Goal: Use online tool/utility: Utilize a website feature to perform a specific function

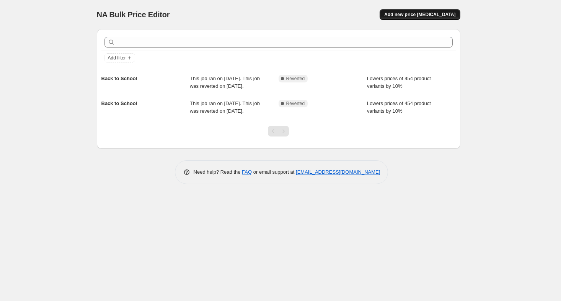
click at [426, 16] on span "Add new price [MEDICAL_DATA]" at bounding box center [419, 14] width 71 height 6
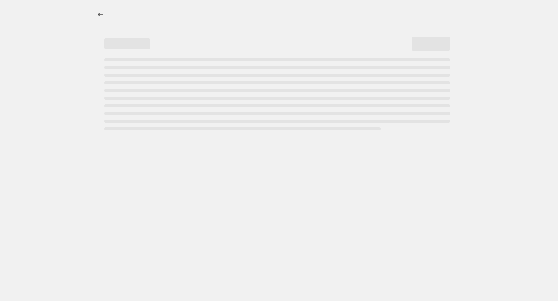
select select "percentage"
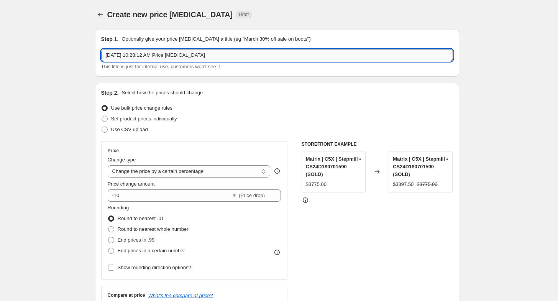
click at [183, 50] on input "Aug 26, 2025, 10:28:12 AM Price change job" at bounding box center [277, 55] width 352 height 12
type input "[DATE]"
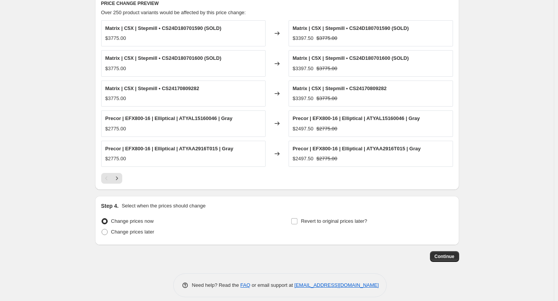
scroll to position [437, 0]
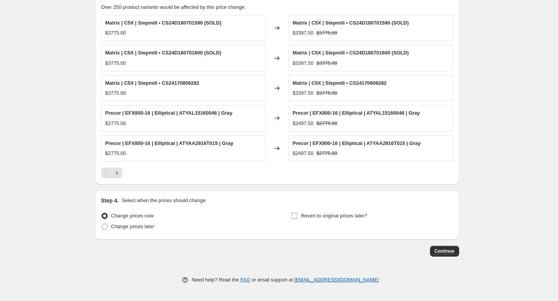
click at [296, 214] on input "Revert to original prices later?" at bounding box center [294, 216] width 6 height 6
checkbox input "true"
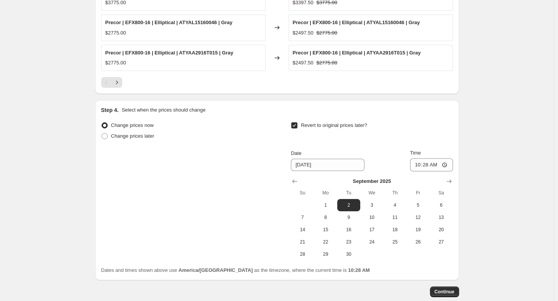
scroll to position [568, 0]
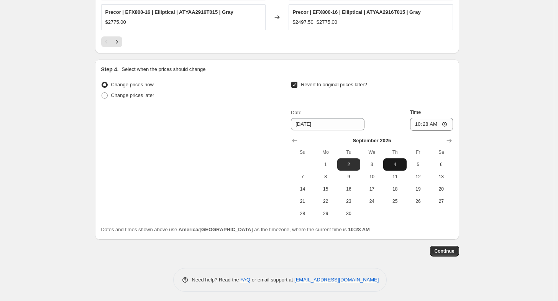
click at [399, 164] on span "4" at bounding box center [394, 164] width 17 height 6
type input "[DATE]"
click at [453, 250] on span "Continue" at bounding box center [444, 251] width 20 height 6
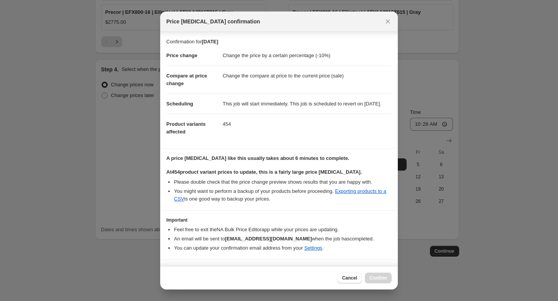
scroll to position [31, 0]
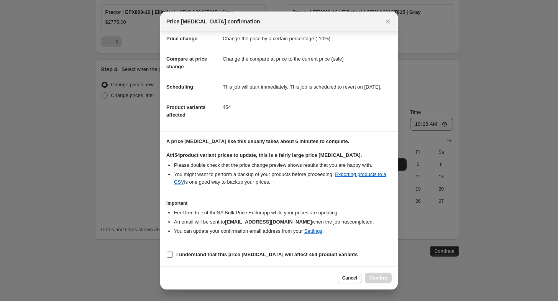
click at [166, 253] on span ":r24:" at bounding box center [169, 254] width 7 height 7
click at [167, 253] on input "I understand that this price change job will affect 454 product variants" at bounding box center [170, 254] width 6 height 6
checkbox input "true"
click at [379, 279] on span "Confirm" at bounding box center [378, 278] width 18 height 6
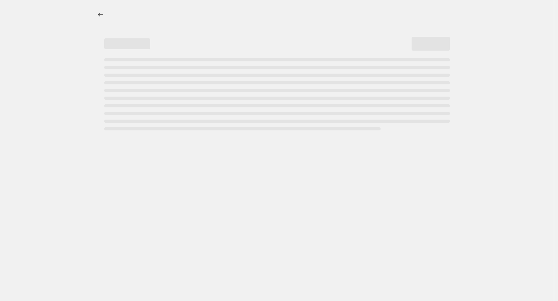
select select "percentage"
